Goal: Information Seeking & Learning: Learn about a topic

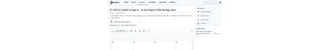
scroll to position [135, 0]
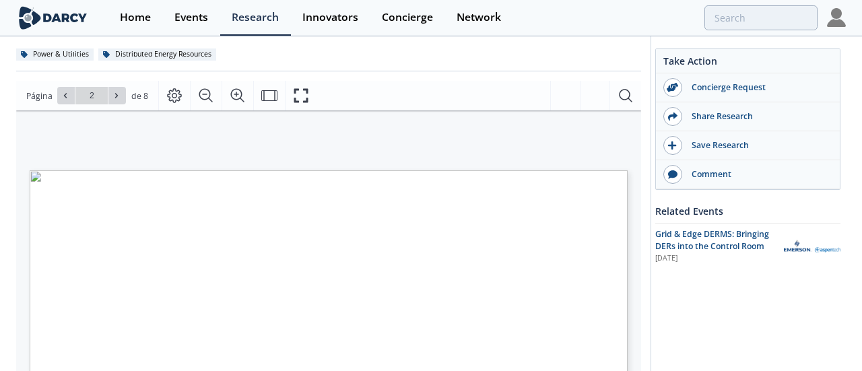
drag, startPoint x: 418, startPoint y: 184, endPoint x: 347, endPoint y: 185, distance: 70.7
click at [306, 170] on span "EXPANDING THE ROLE OF DER IN GRID OPERATIONS" at bounding box center [306, 170] width 0 height 0
click at [393, 152] on div "How utilities source flexibility/DER grid services How utilities orchestrate fl…" at bounding box center [321, 285] width 611 height 350
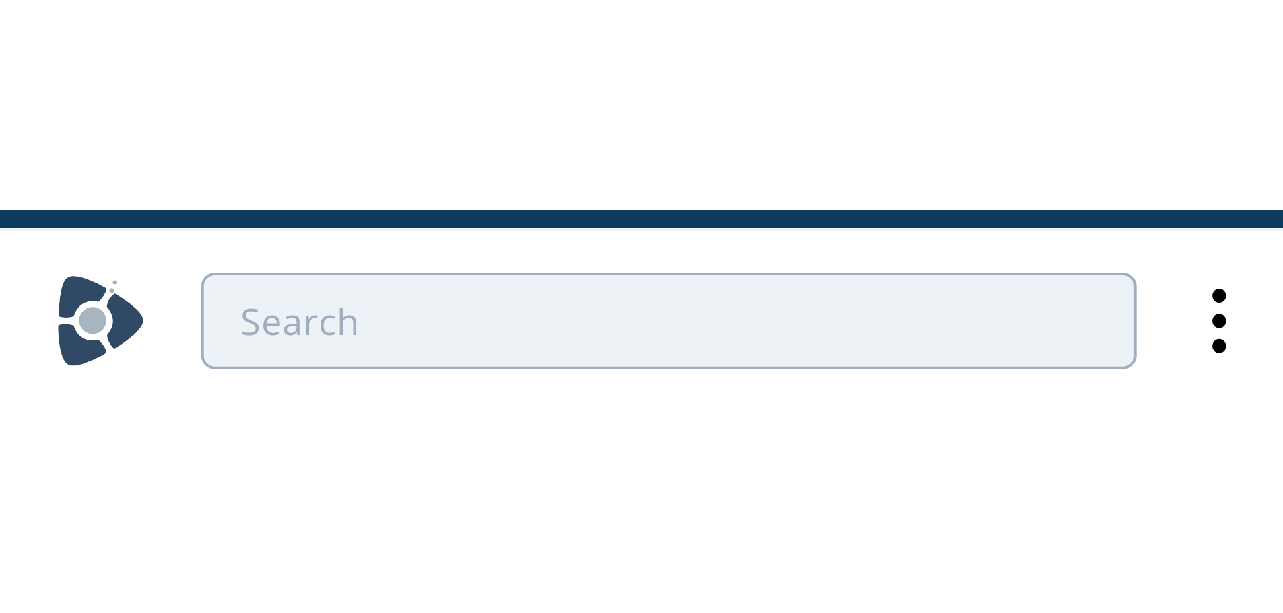
scroll to position [86, 0]
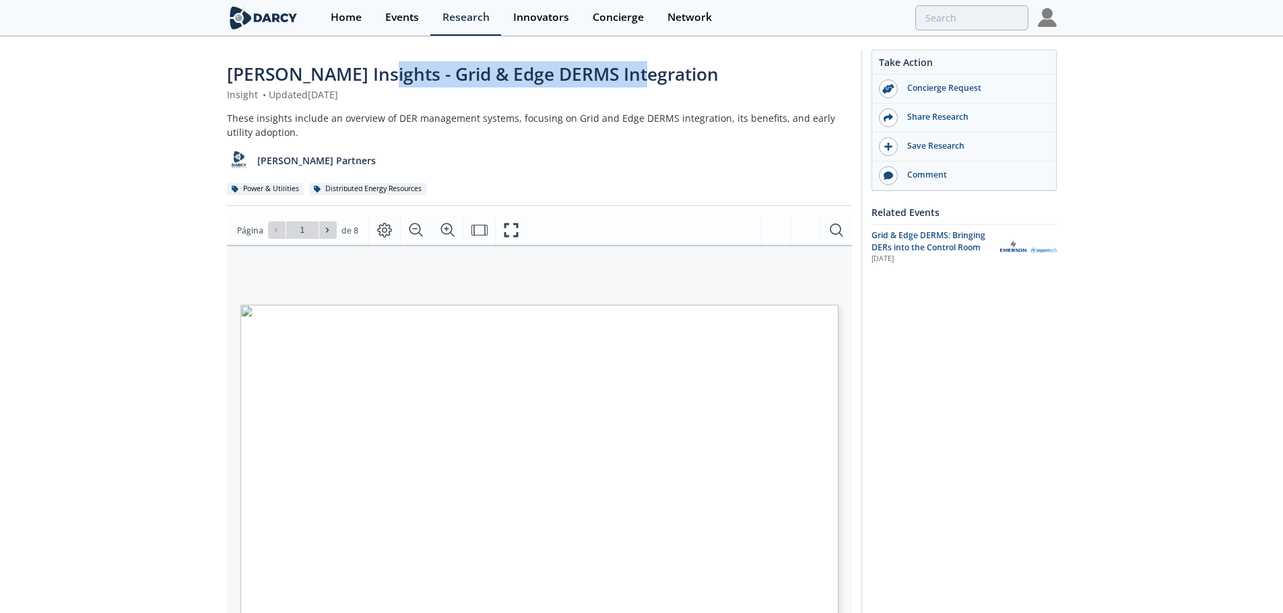
drag, startPoint x: 626, startPoint y: 75, endPoint x: 360, endPoint y: 71, distance: 265.4
click at [360, 71] on span "[PERSON_NAME] Insights - Grid & Edge DERMS Integration" at bounding box center [473, 74] width 492 height 24
copy span "Grid & Edge DERMS Integration"
click at [597, 160] on div "[PERSON_NAME] Partners" at bounding box center [539, 155] width 625 height 33
